Goal: Obtain resource: Download file/media

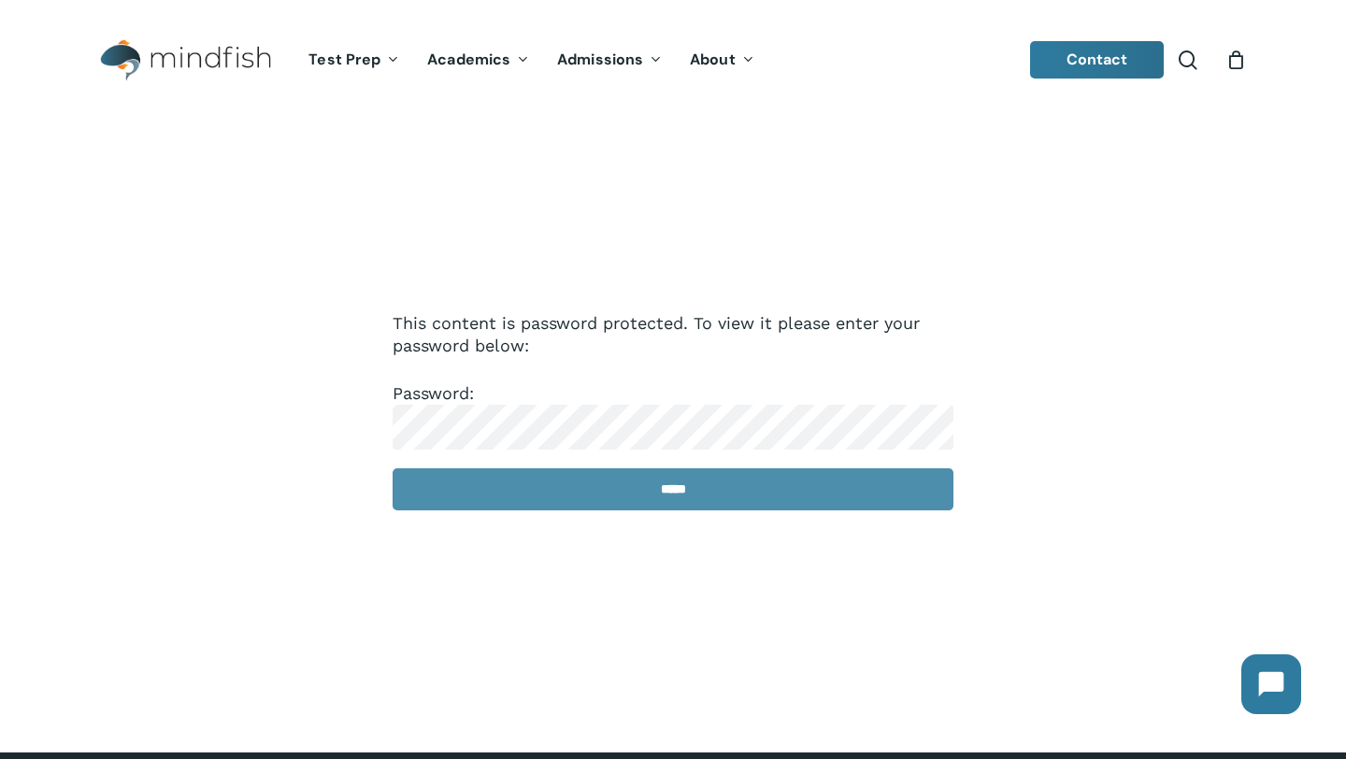
click at [591, 471] on input "*****" at bounding box center [673, 489] width 561 height 42
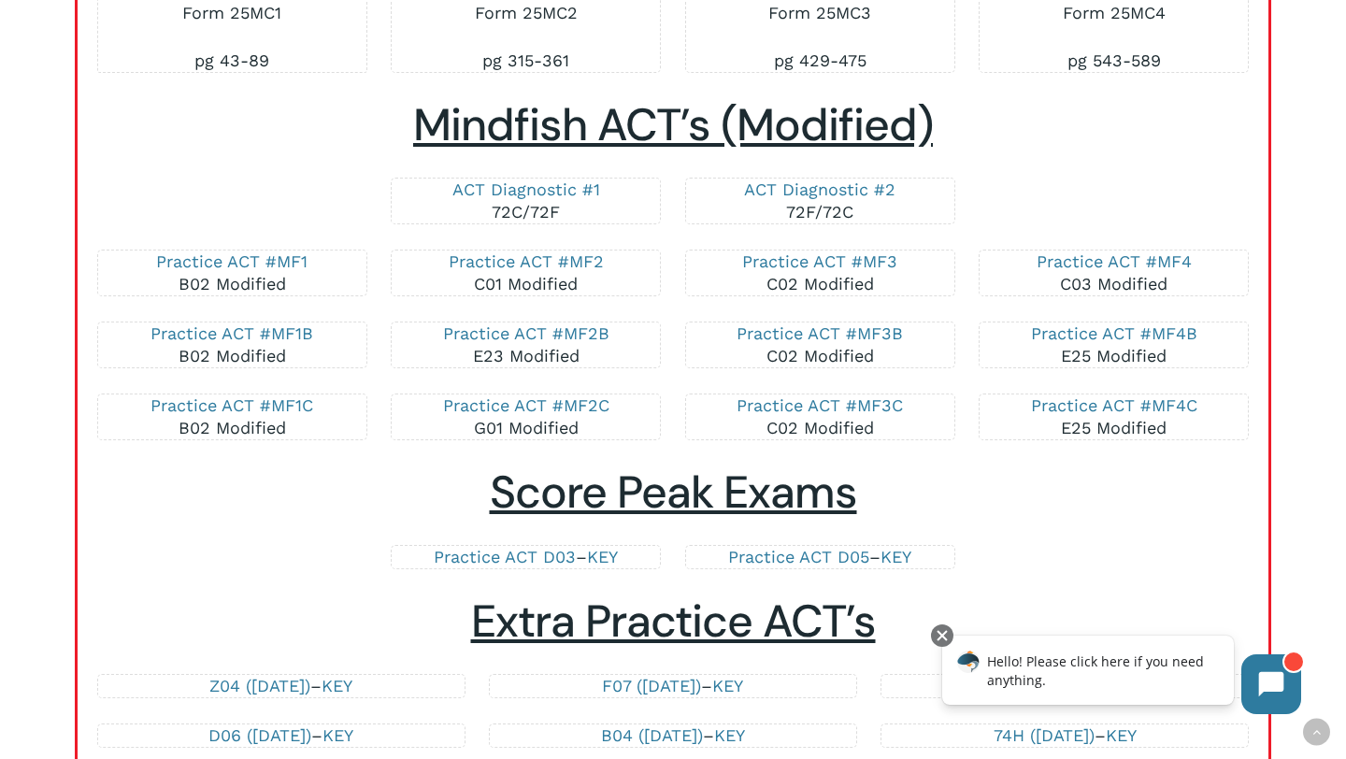
scroll to position [3483, 0]
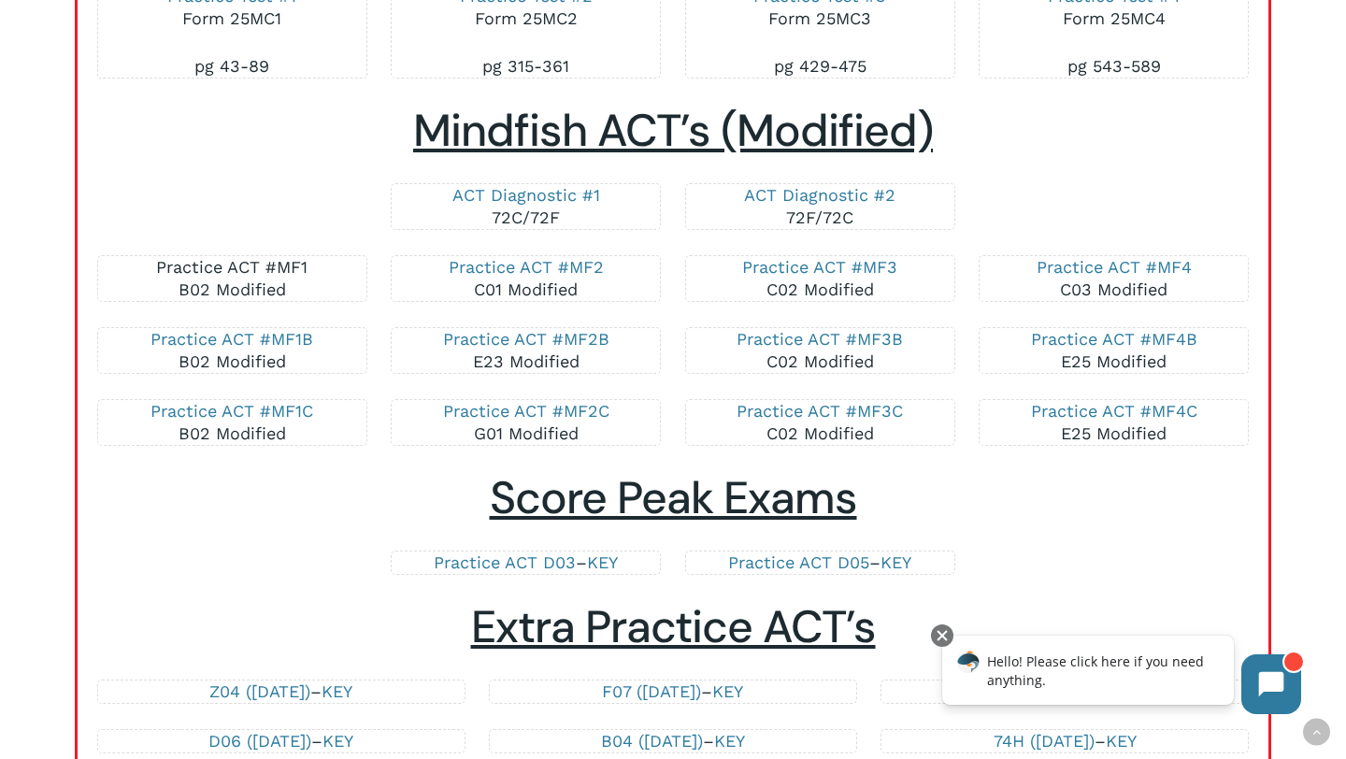
click at [252, 266] on link "Practice ACT #MF1" at bounding box center [231, 267] width 151 height 20
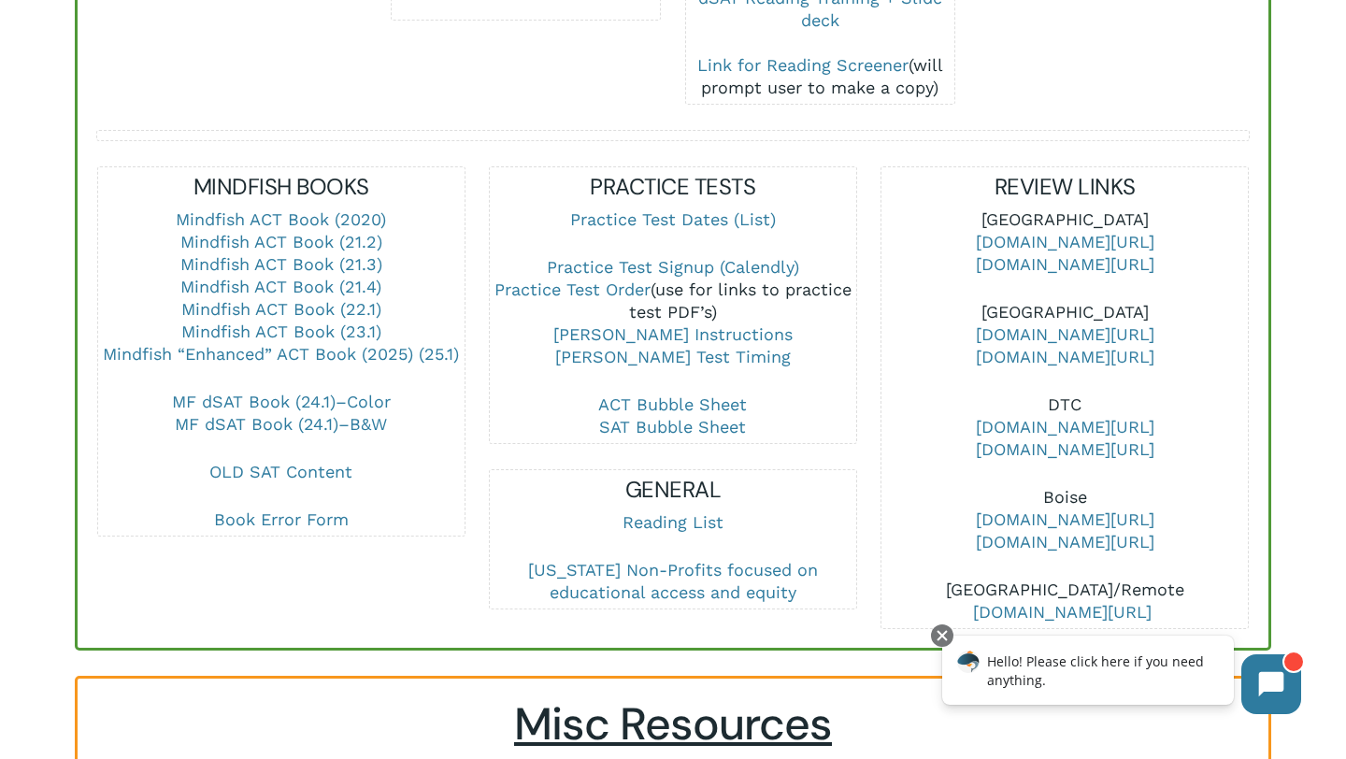
scroll to position [3371, 0]
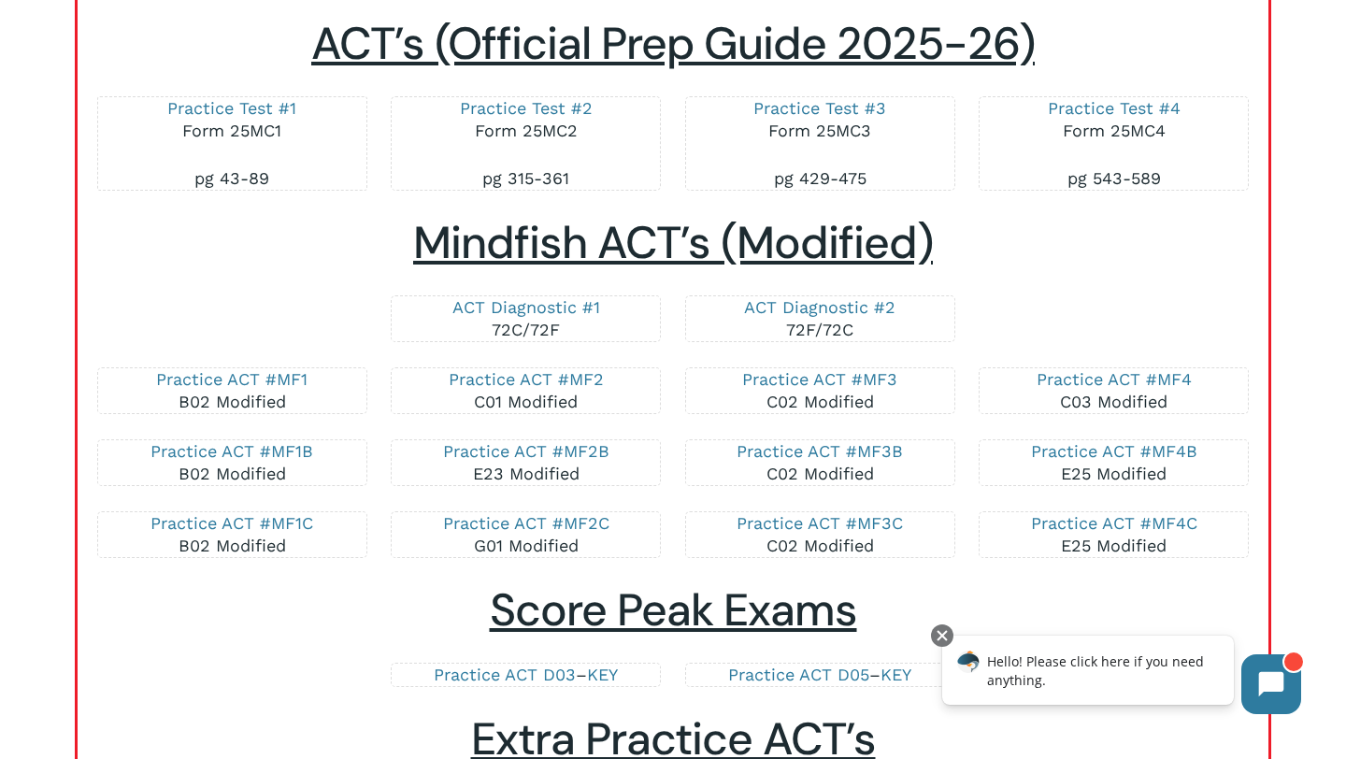
click at [970, 412] on div "Practice ACT #MF4 C03 Modified" at bounding box center [1115, 390] width 295 height 47
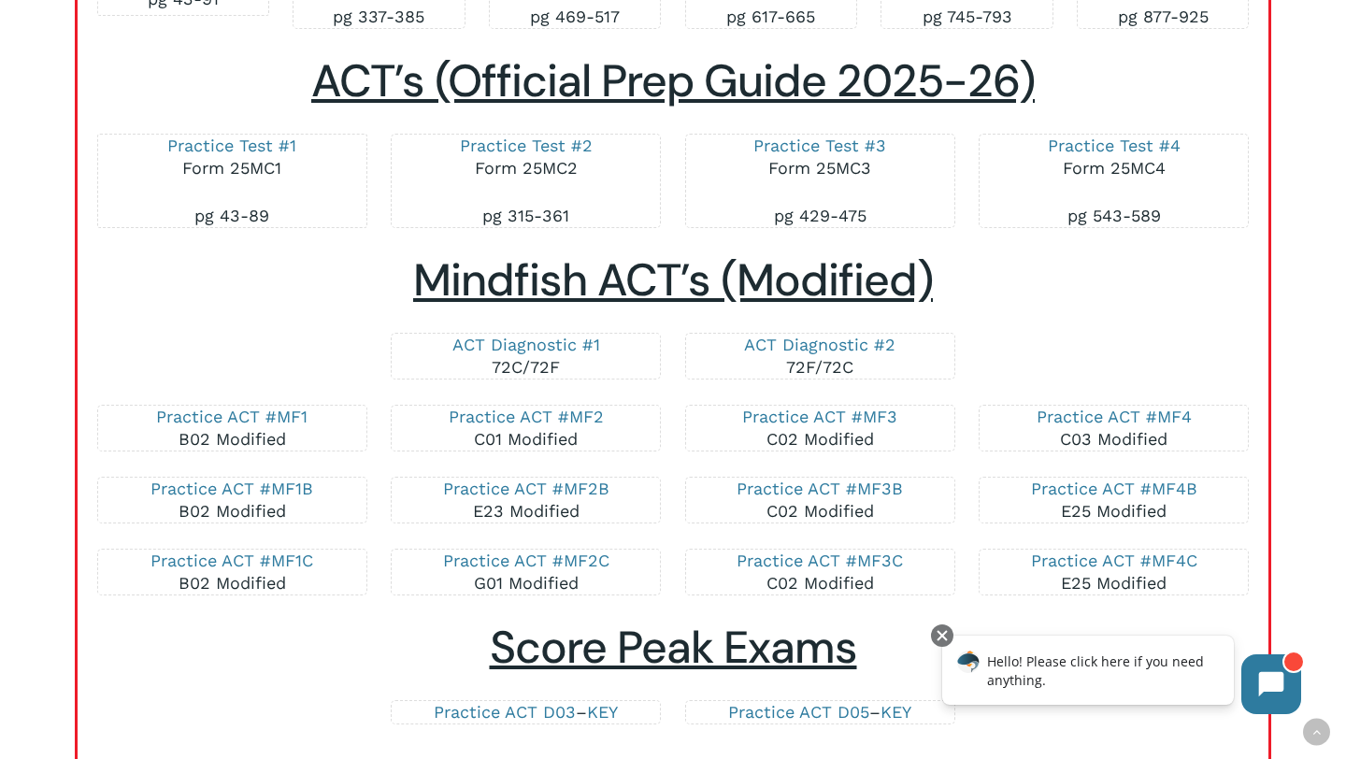
scroll to position [3342, 0]
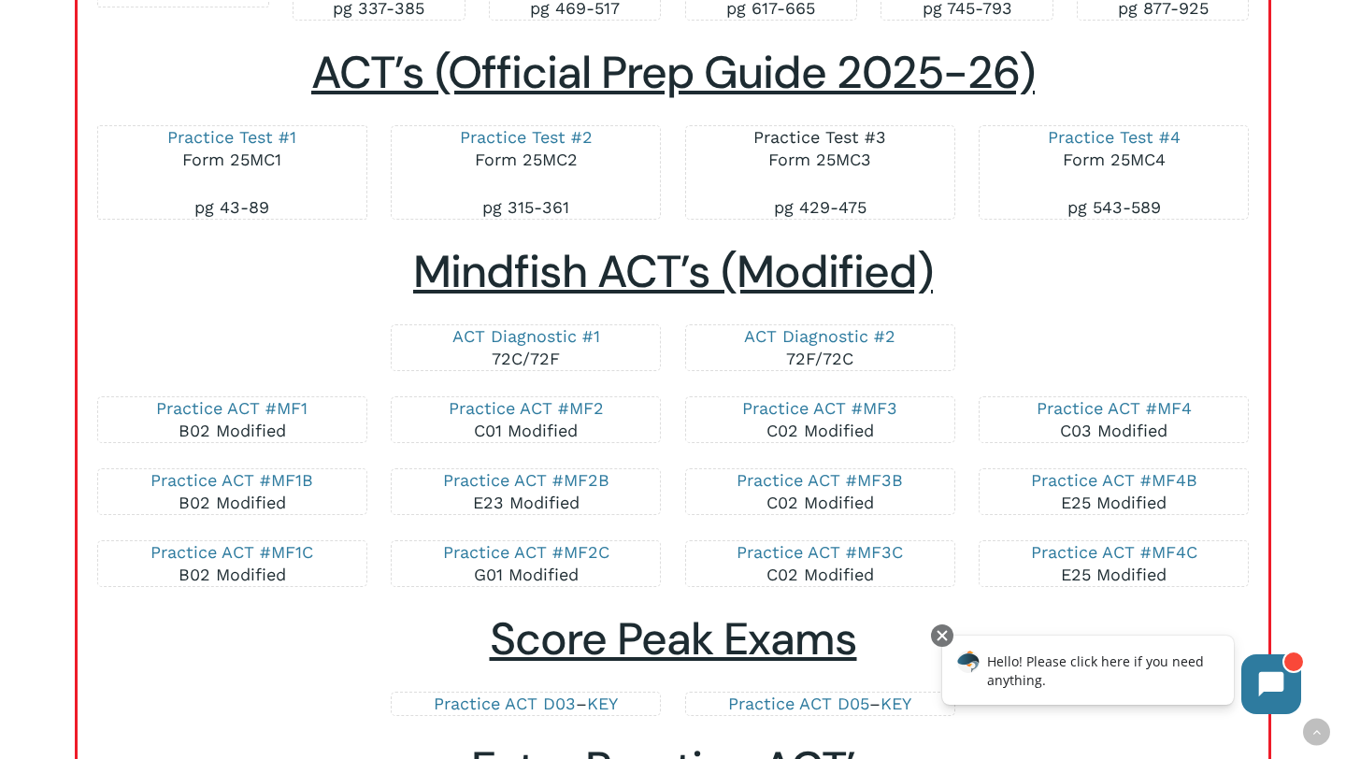
click at [804, 141] on link "Practice Test #3" at bounding box center [820, 137] width 133 height 20
